Goal: Task Accomplishment & Management: Manage account settings

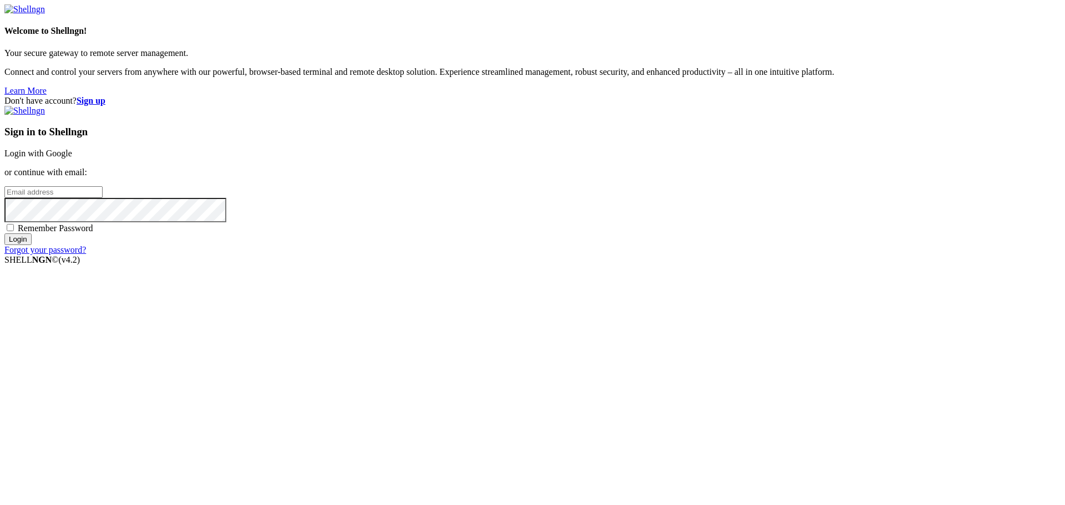
click at [72, 158] on link "Login with Google" at bounding box center [38, 153] width 68 height 9
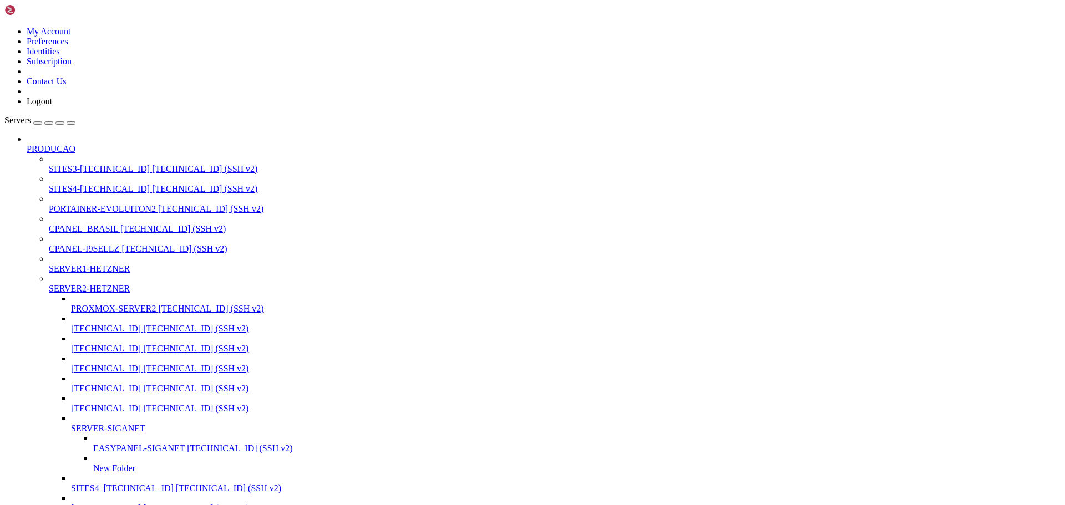
click at [92, 164] on span "SITES3-[TECHNICAL_ID]" at bounding box center [99, 168] width 101 height 9
click at [152, 164] on span "[TECHNICAL_ID] (SSH v2)" at bounding box center [204, 168] width 105 height 9
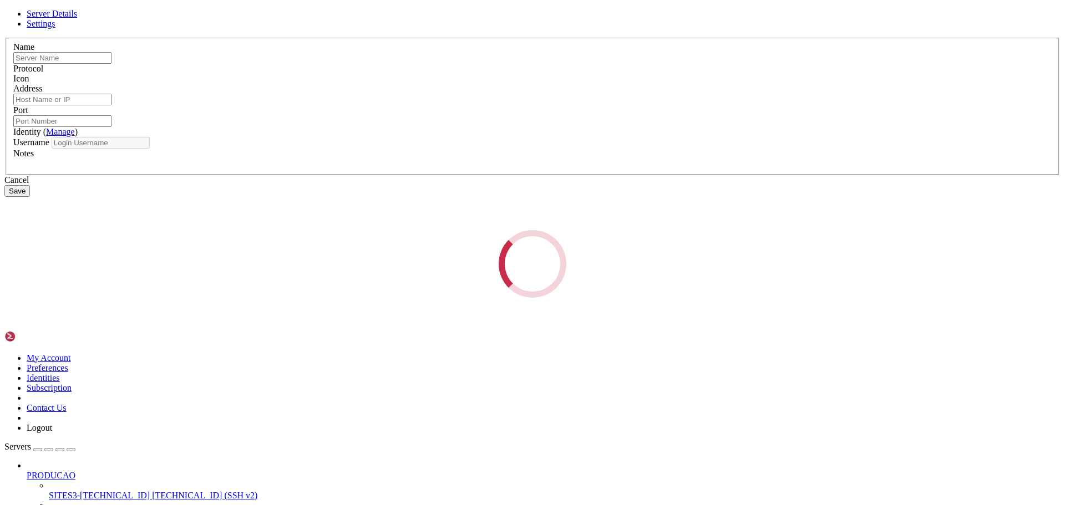
type input "SITES3-[TECHNICAL_ID]"
type input "[TECHNICAL_ID]"
type input "2233"
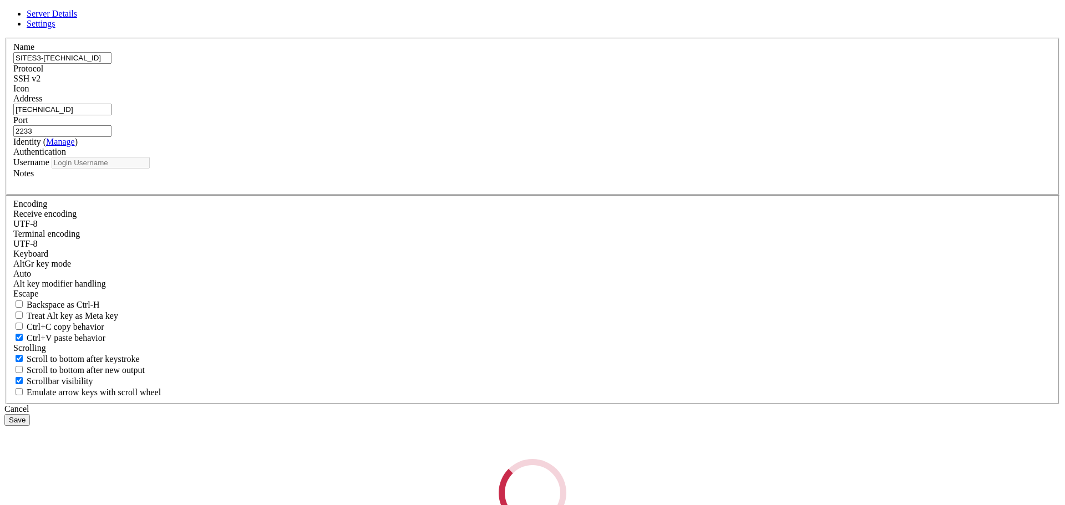
type input "root"
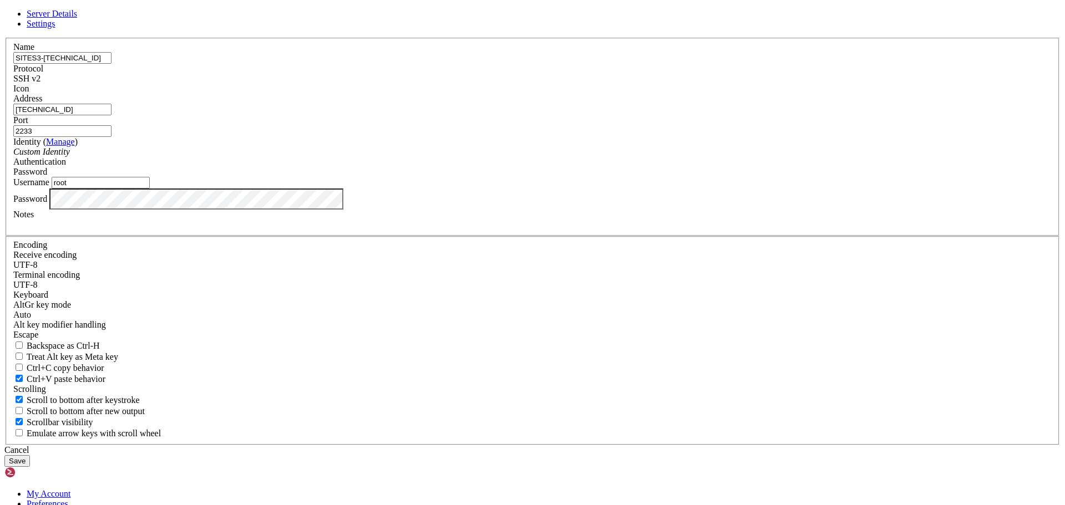
click at [112, 137] on input "2233" at bounding box center [62, 131] width 98 height 12
click at [30, 456] on button "Save" at bounding box center [17, 462] width 26 height 12
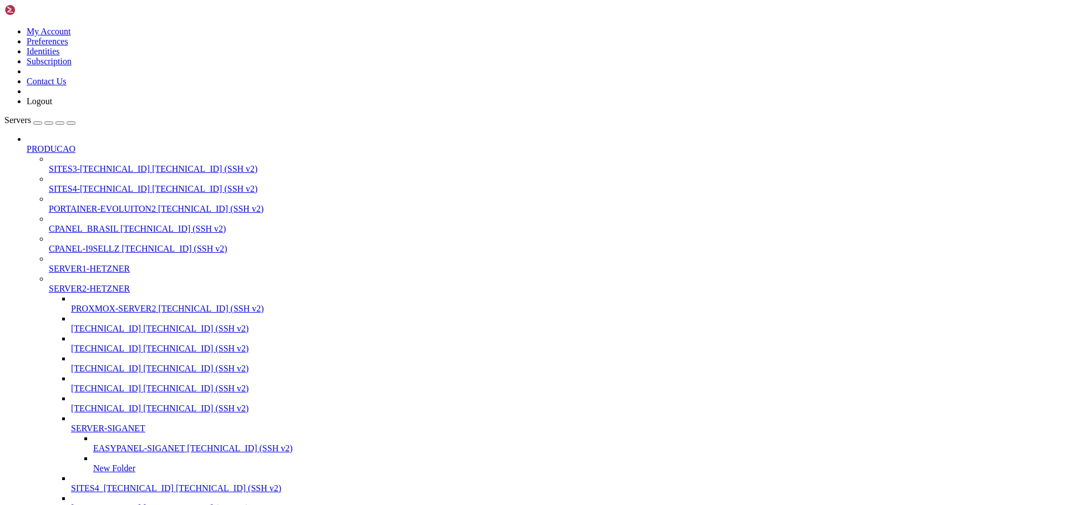
click at [78, 164] on span "SITES3-[TECHNICAL_ID]" at bounding box center [99, 168] width 101 height 9
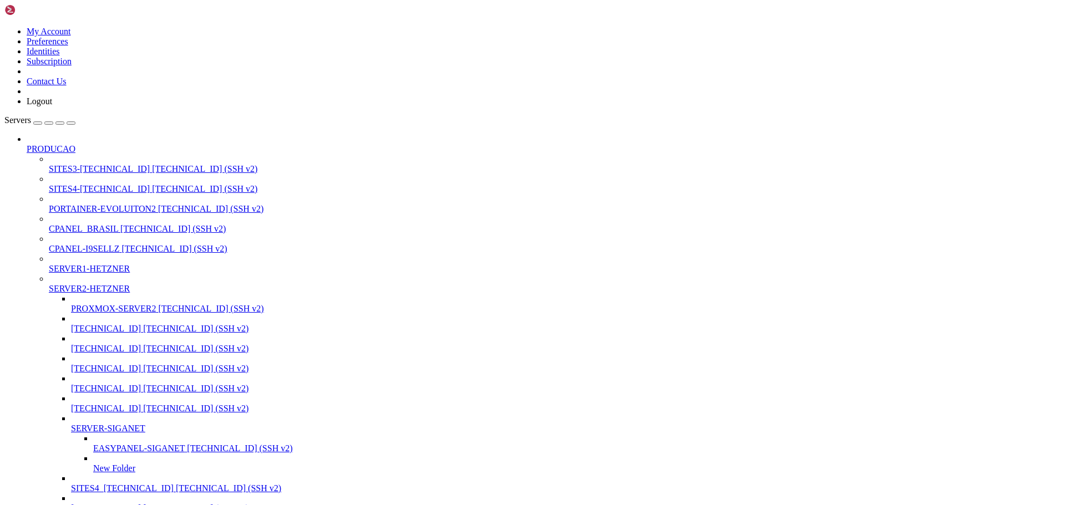
click at [59, 164] on span "SITES3-[TECHNICAL_ID]" at bounding box center [99, 168] width 101 height 9
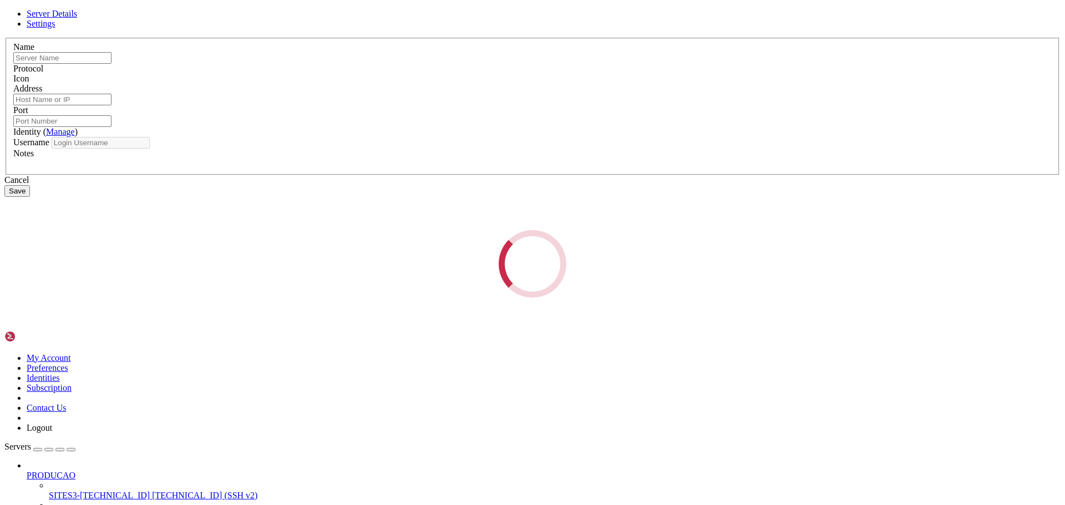
type input "SITES3-[TECHNICAL_ID]"
type input "[TECHNICAL_ID]"
type input "2233"
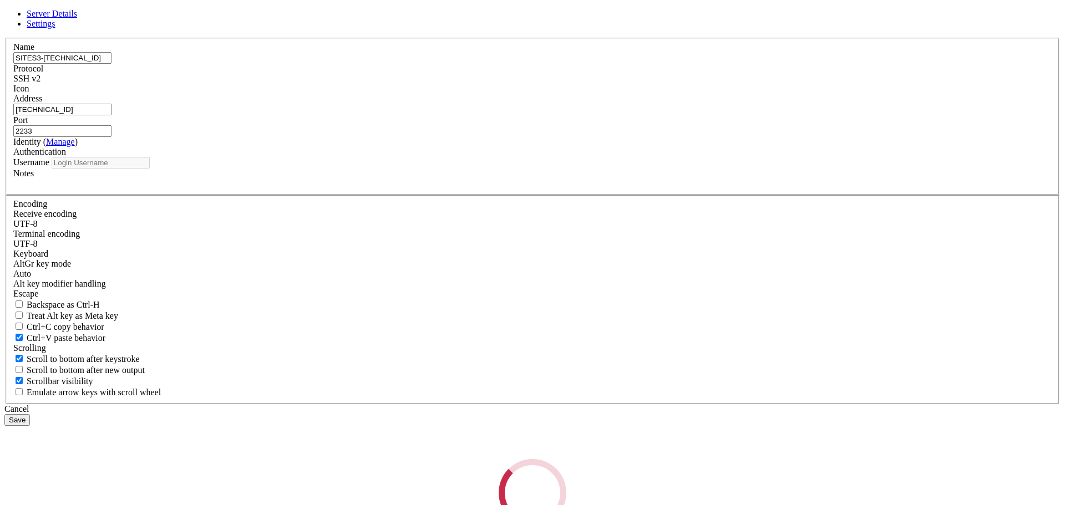
type input "root"
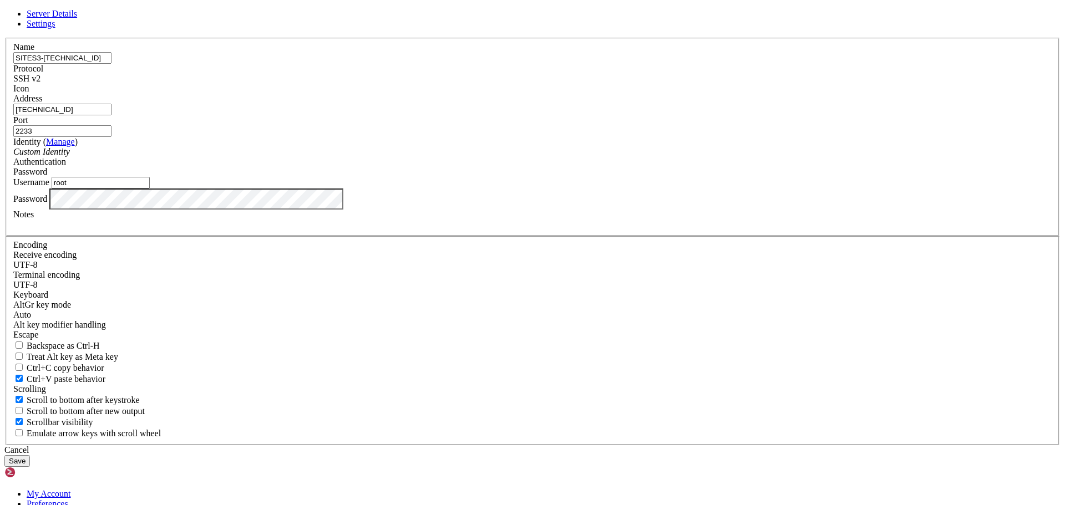
click at [112, 137] on input "2233" at bounding box center [62, 131] width 98 height 12
type input "22"
click at [30, 456] on button "Save" at bounding box center [17, 462] width 26 height 12
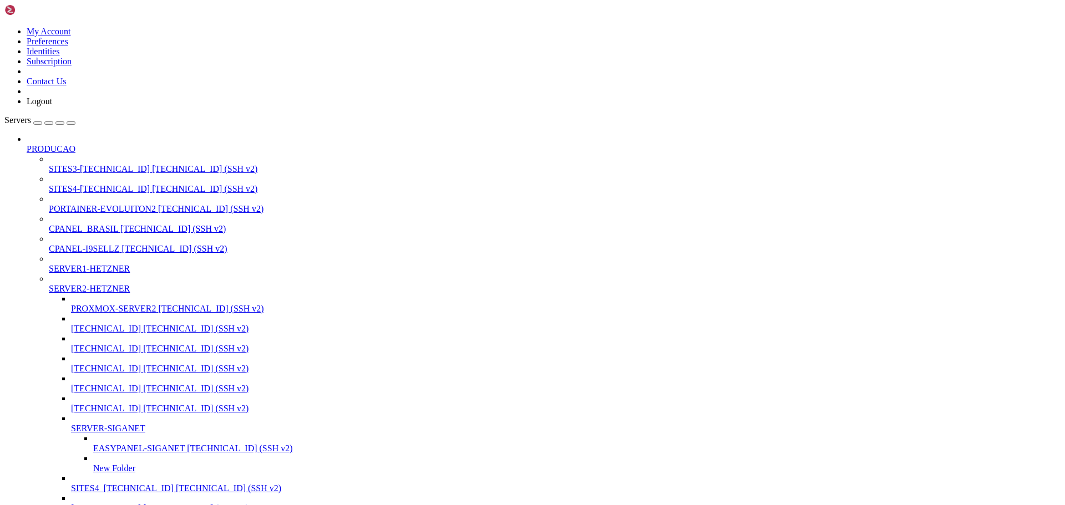
type input "/root"
